Goal: Find specific page/section: Find specific page/section

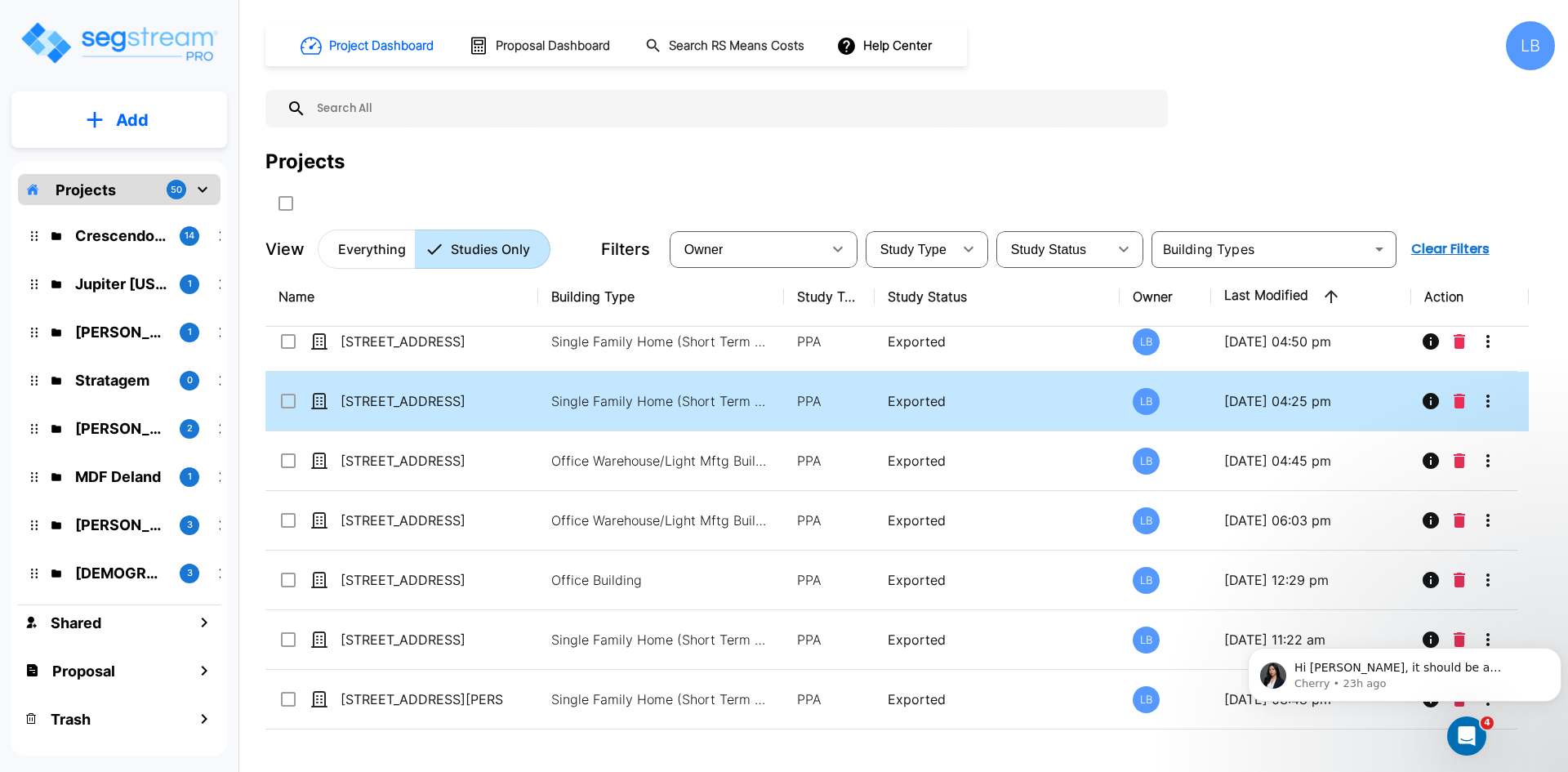
scroll to position [194, 0]
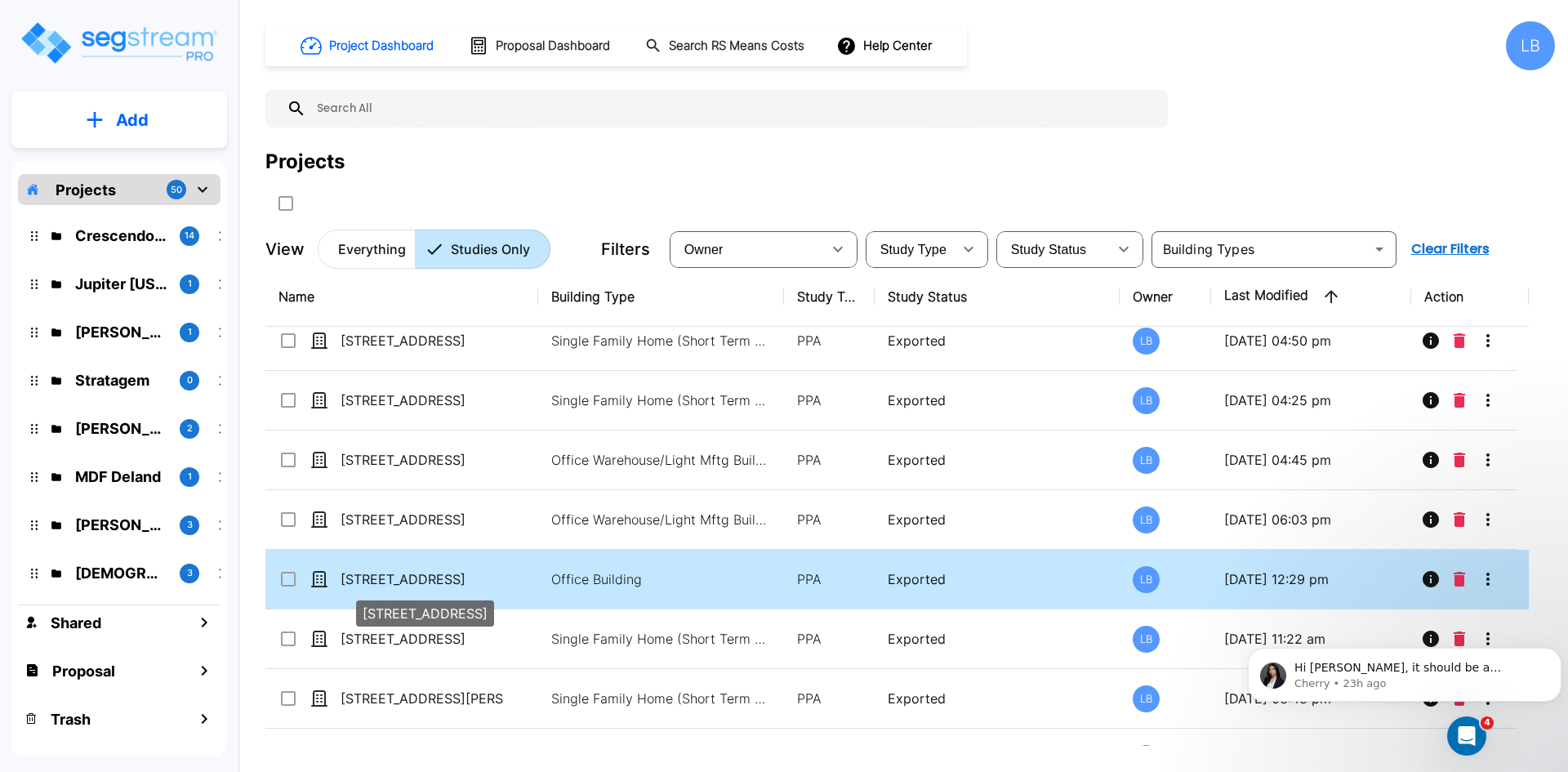
click at [494, 578] on p "[STREET_ADDRESS]" at bounding box center [422, 579] width 164 height 20
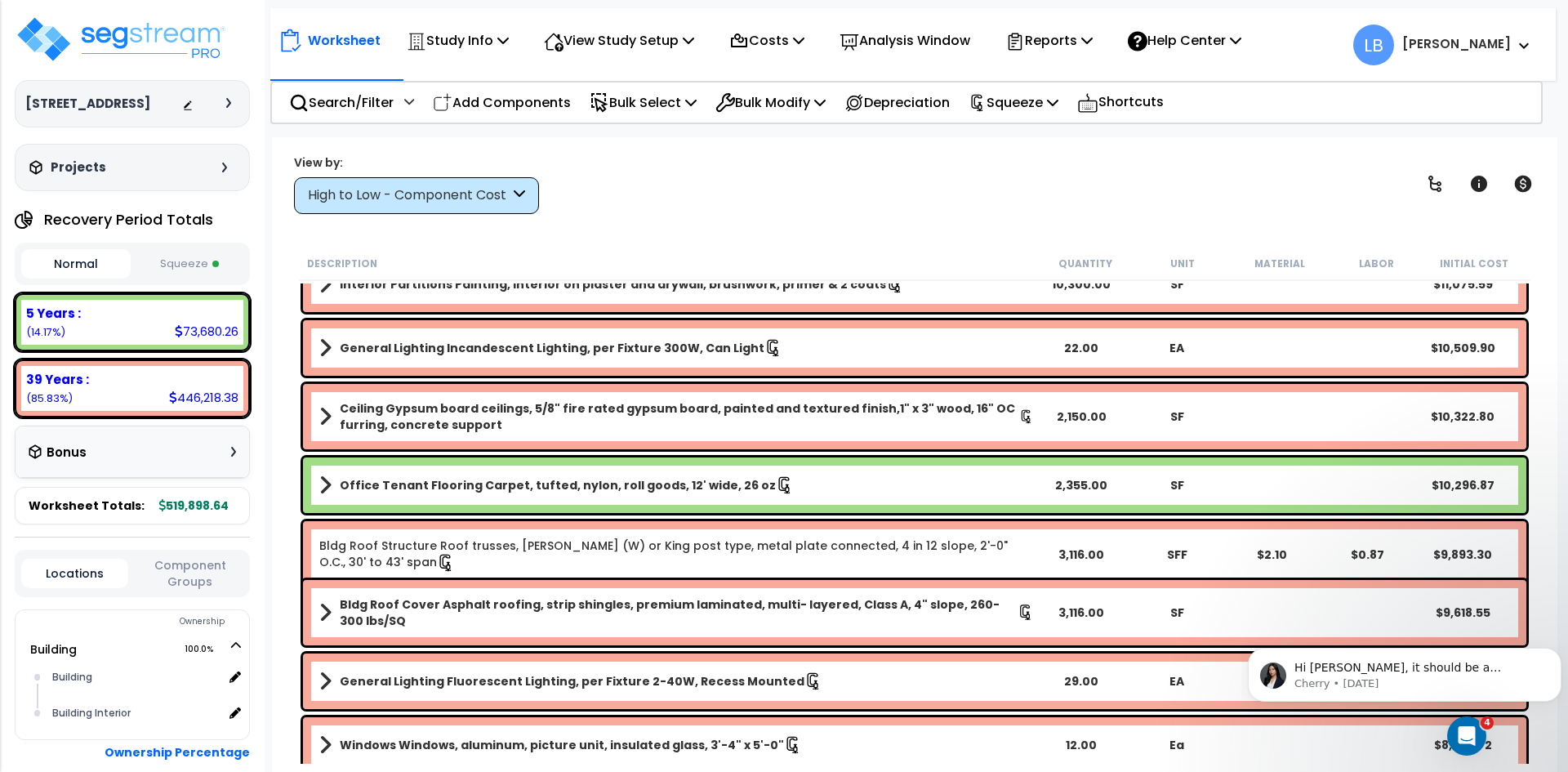
scroll to position [481, 0]
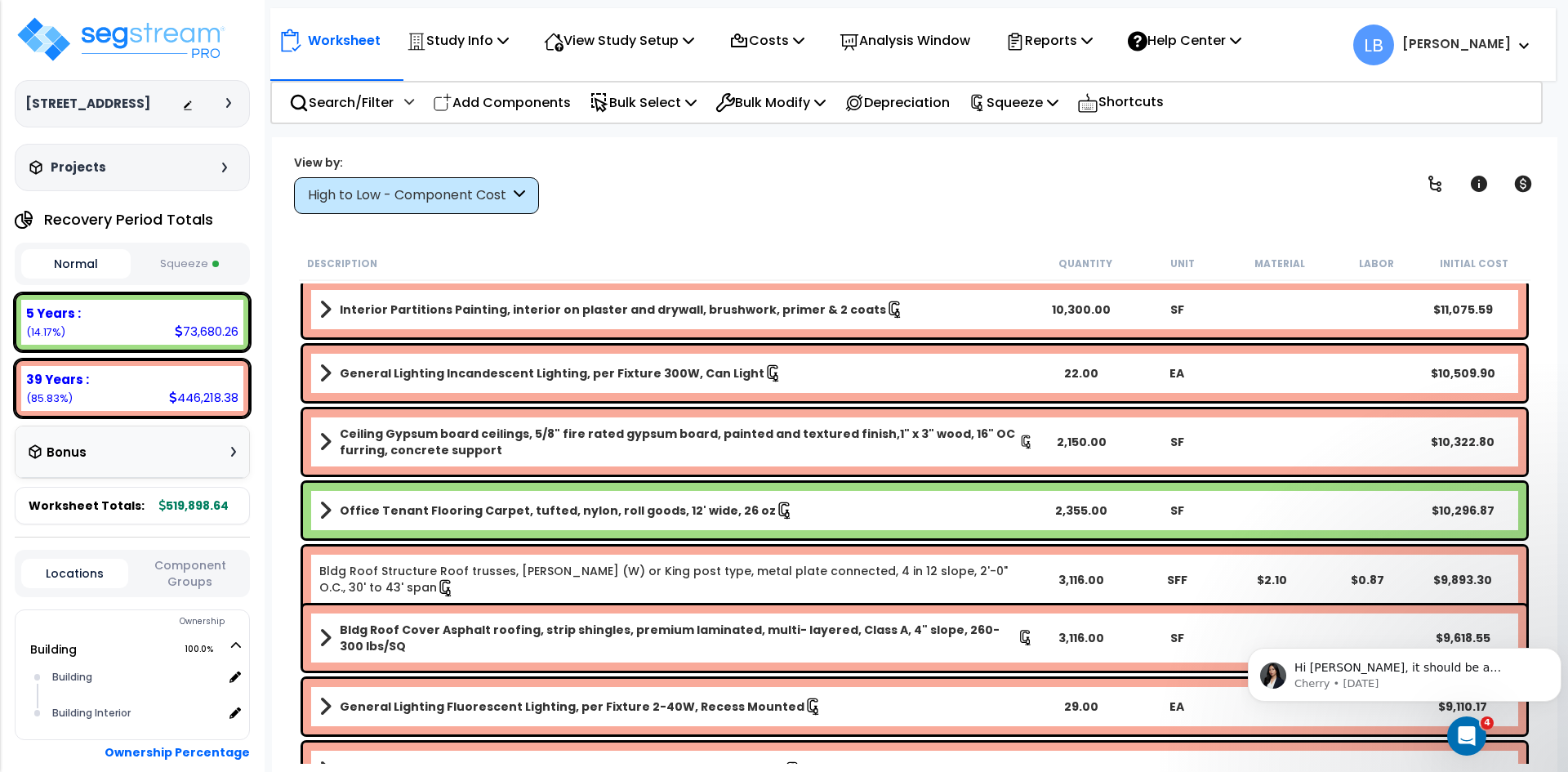
click at [479, 199] on div "High to Low - Component Cost" at bounding box center [408, 195] width 202 height 19
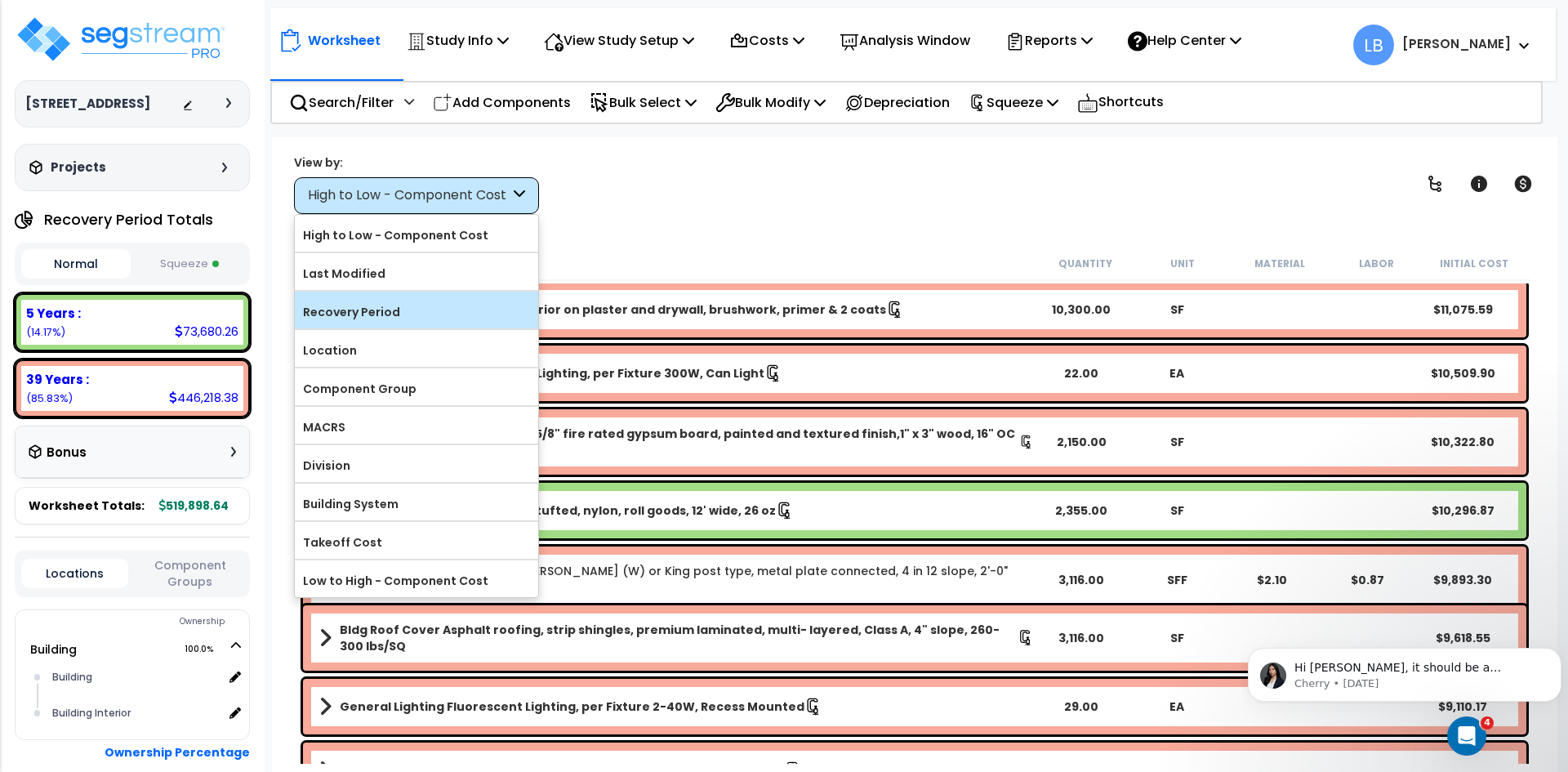
click at [392, 309] on label "Recovery Period" at bounding box center [416, 312] width 244 height 25
click at [0, 0] on input "Recovery Period" at bounding box center [0, 0] width 0 height 0
